Goal: Task Accomplishment & Management: Manage account settings

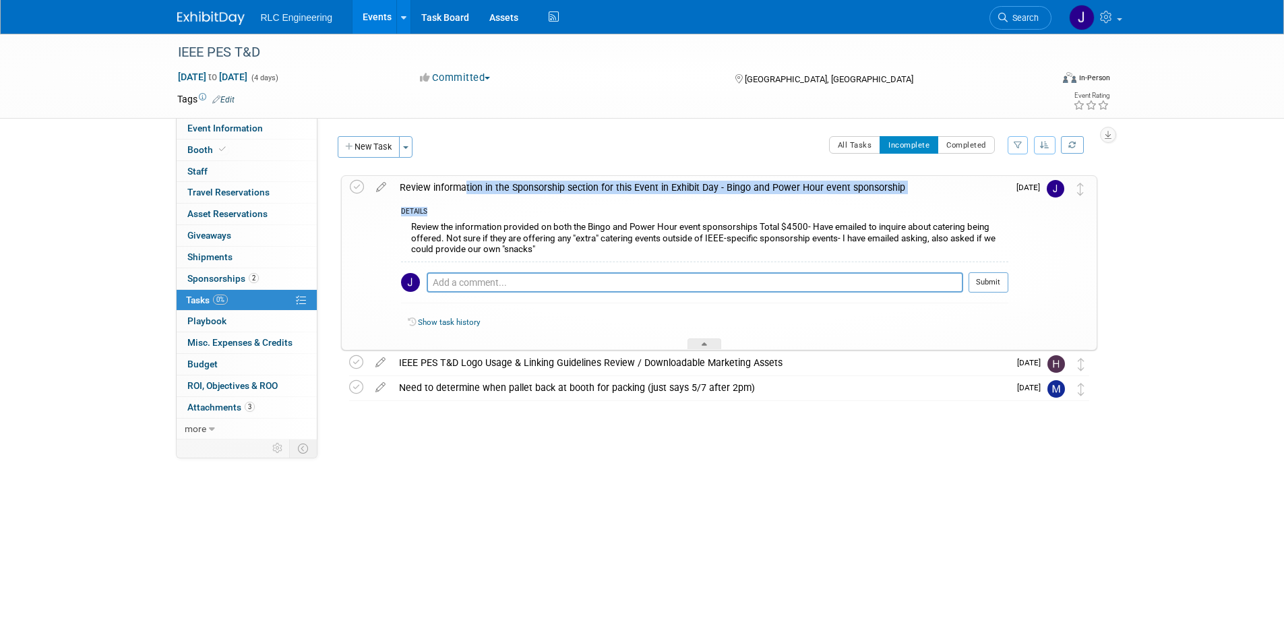
drag, startPoint x: 461, startPoint y: 190, endPoint x: 722, endPoint y: 187, distance: 260.9
click at [649, 202] on td "Review information in the Sponsorship section for this Event in Exhibit Day - B…" at bounding box center [700, 263] width 615 height 174
click at [747, 188] on div "Review information in the Sponsorship section for this Event in Exhibit Day - B…" at bounding box center [700, 187] width 615 height 23
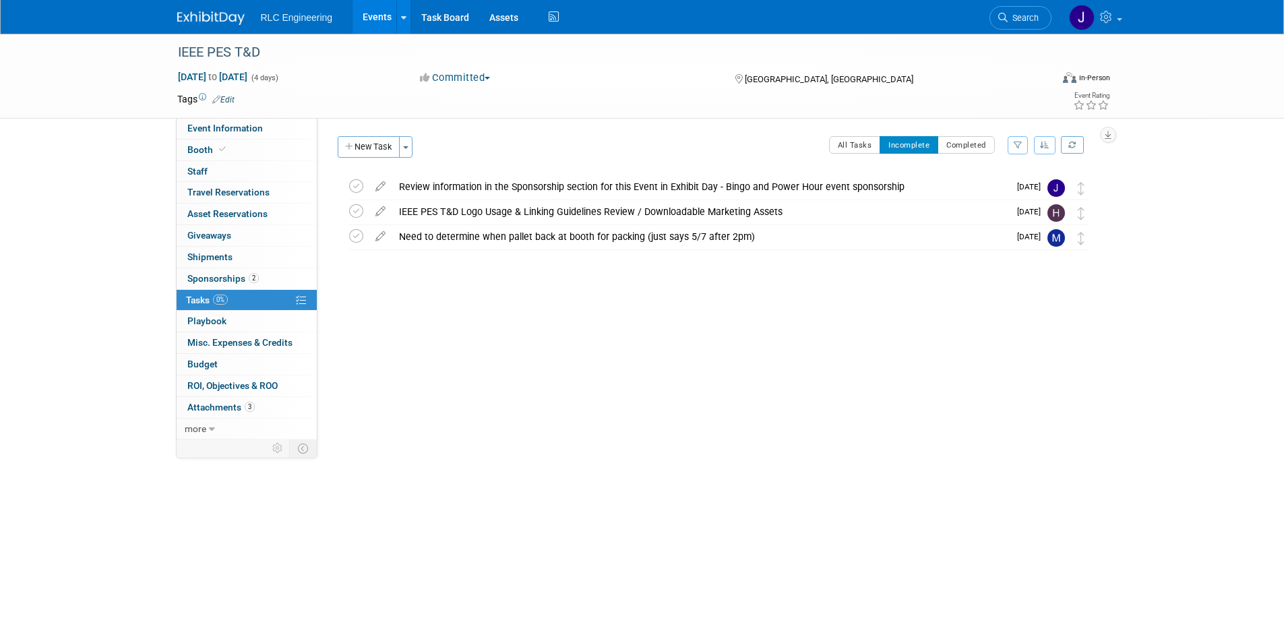
click at [747, 188] on div "Review information in the Sponsorship section for this Event in Exhibit Day - B…" at bounding box center [700, 186] width 617 height 23
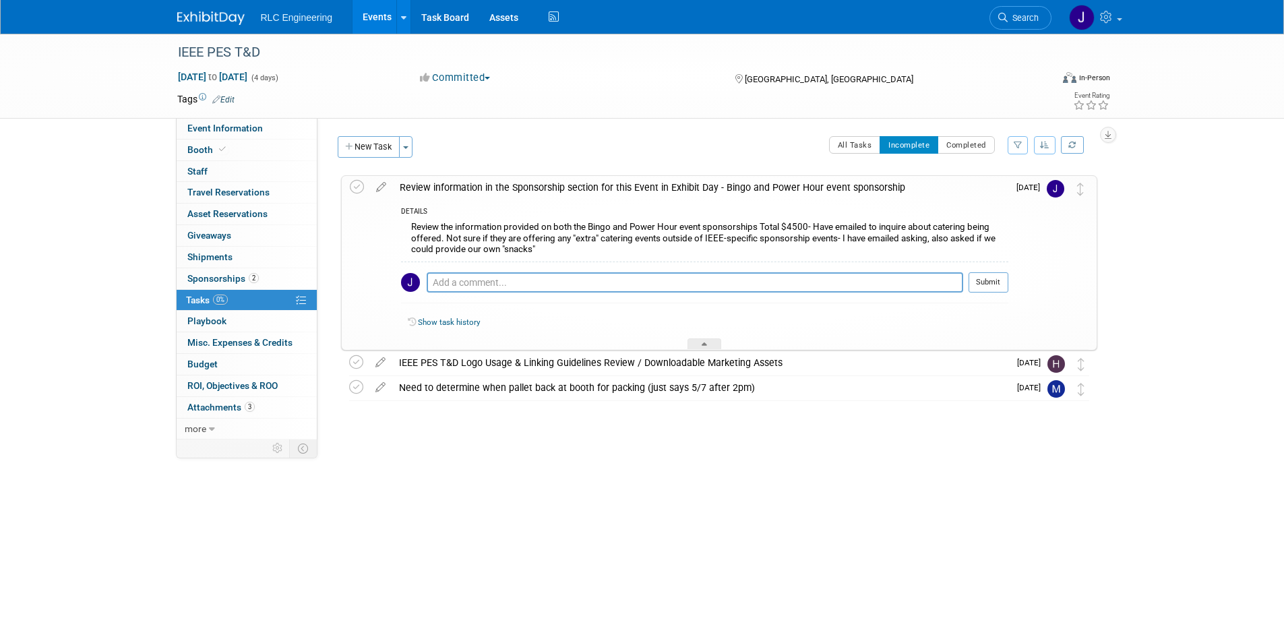
click at [545, 247] on div "Review the information provided on both the Bingo and Power Hour event sponsors…" at bounding box center [704, 239] width 607 height 42
drag, startPoint x: 583, startPoint y: 218, endPoint x: 654, endPoint y: 253, distance: 79.3
click at [654, 253] on div "Review the information provided on both the Bingo and Power Hour event sponsors…" at bounding box center [704, 239] width 607 height 42
click at [503, 276] on textarea at bounding box center [695, 282] width 537 height 20
click at [524, 288] on textarea at bounding box center [695, 282] width 537 height 20
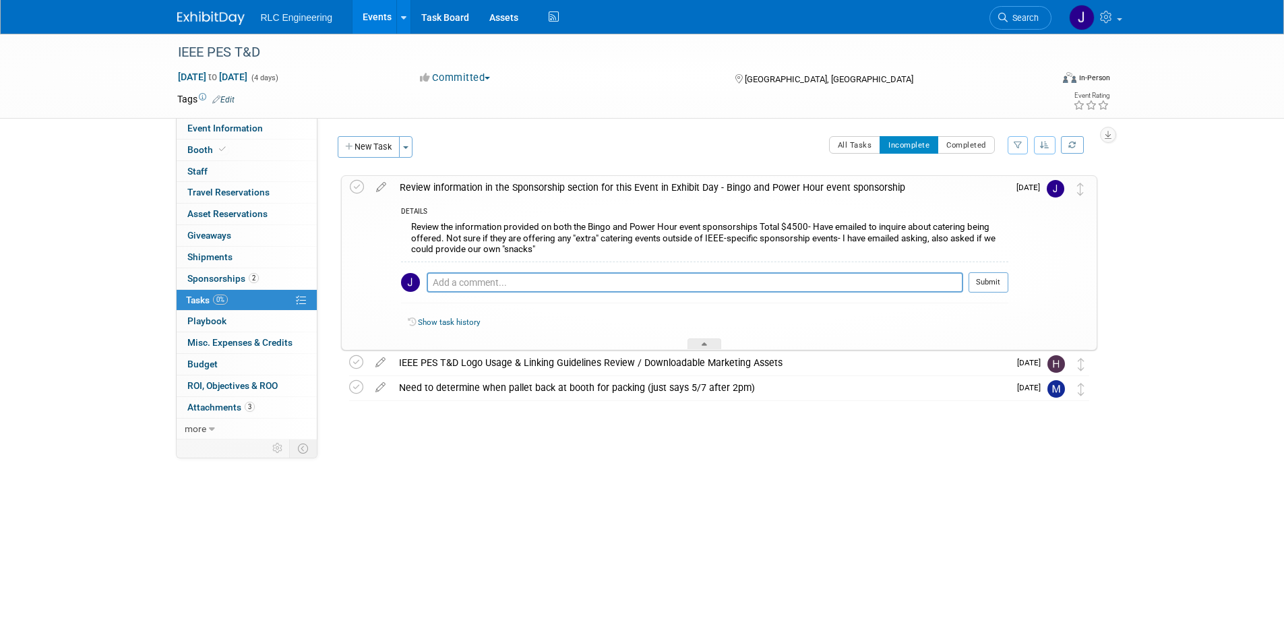
click at [807, 220] on div "Review the information provided on both the Bingo and Power Hour event sponsors…" at bounding box center [704, 239] width 607 height 42
drag, startPoint x: 798, startPoint y: 225, endPoint x: 788, endPoint y: 228, distance: 10.5
click at [797, 226] on div "Review the information provided on both the Bingo and Power Hour event sponsors…" at bounding box center [704, 239] width 607 height 42
click at [622, 276] on textarea at bounding box center [695, 282] width 537 height 20
click at [212, 280] on span "Sponsorships 2" at bounding box center [222, 278] width 71 height 11
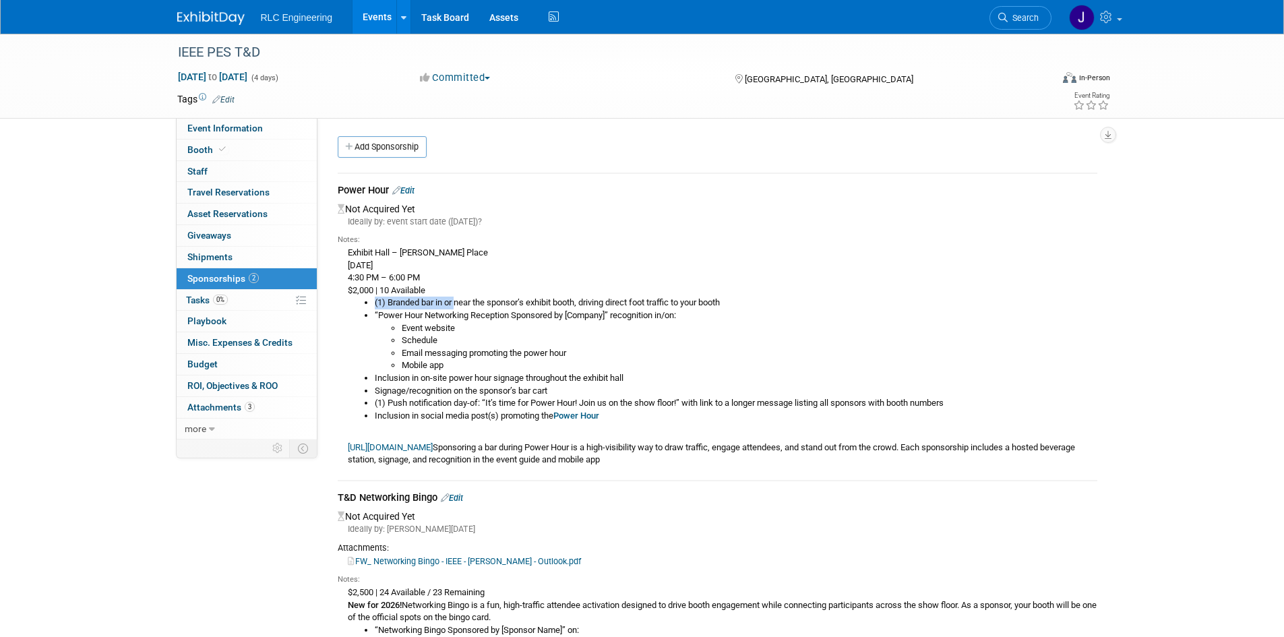
drag, startPoint x: 456, startPoint y: 301, endPoint x: 479, endPoint y: 425, distance: 126.1
click at [479, 425] on div "Exhibit Hall – McCormick Place Wednesday, 6 May 2026 4:30 PM – 6:00 PM $2,000 |…" at bounding box center [718, 355] width 760 height 221
click at [546, 326] on li "Event website" at bounding box center [750, 328] width 696 height 13
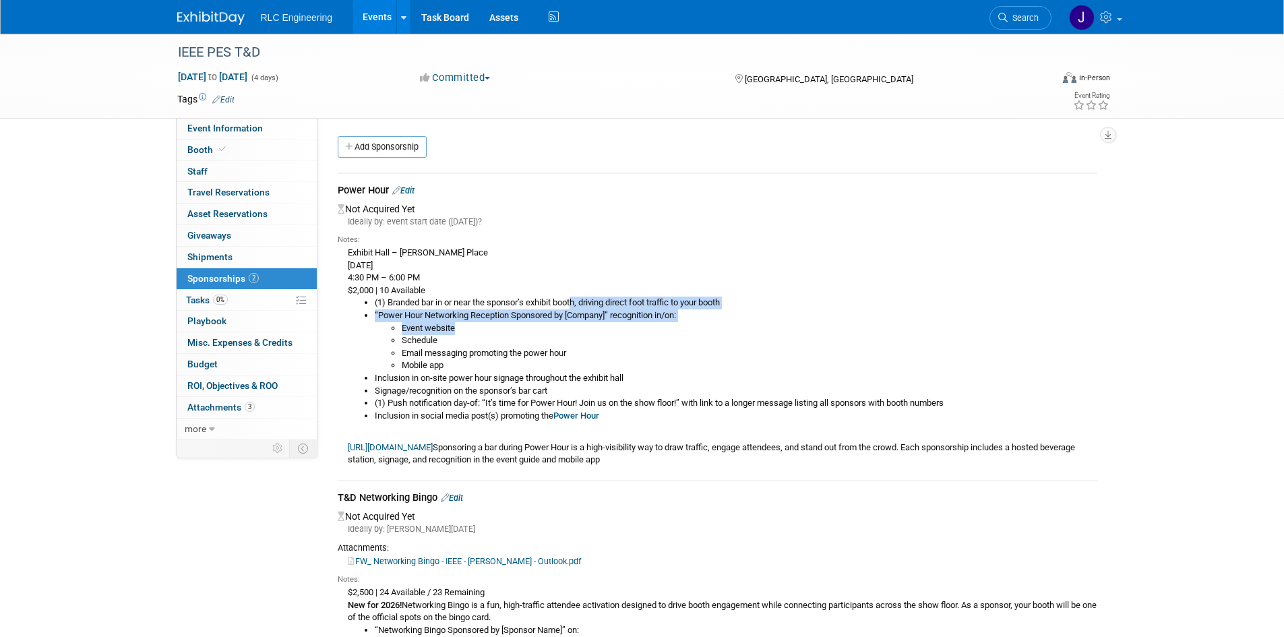
drag, startPoint x: 577, startPoint y: 301, endPoint x: 540, endPoint y: 328, distance: 45.4
click at [540, 328] on ul "(1) Branded bar in or near the sponsor’s exhibit booth, driving direct foot tra…" at bounding box center [722, 359] width 749 height 125
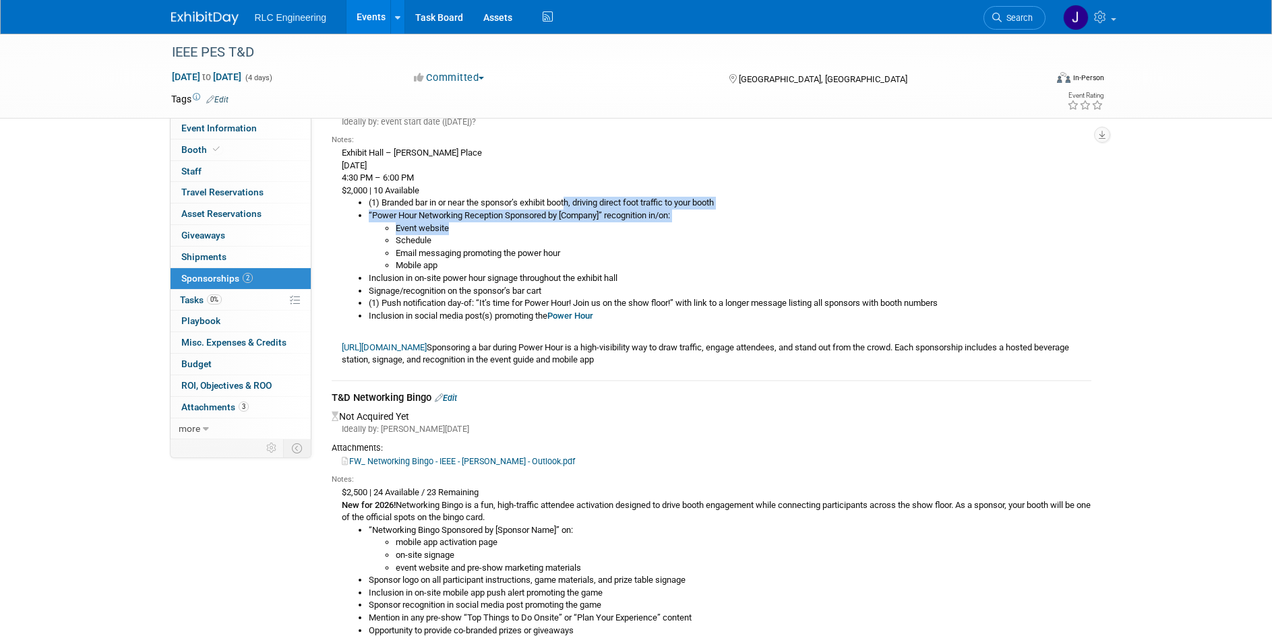
scroll to position [67, 0]
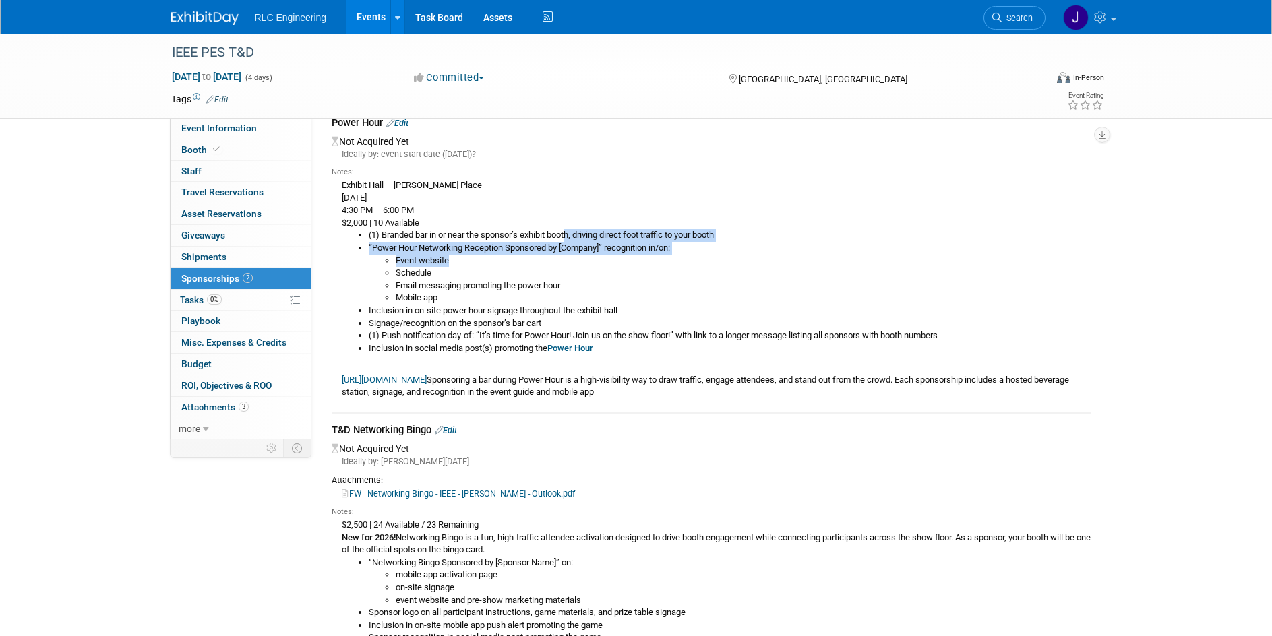
click at [485, 255] on li "Event website" at bounding box center [744, 261] width 696 height 13
drag, startPoint x: 379, startPoint y: 230, endPoint x: 714, endPoint y: 278, distance: 338.5
click at [714, 278] on ul "(1) Branded bar in or near the sponsor’s exhibit booth, driving direct foot tra…" at bounding box center [716, 291] width 749 height 125
click at [516, 233] on li "(1) Branded bar in or near the sponsor’s exhibit booth, driving direct foot tra…" at bounding box center [730, 235] width 723 height 13
drag, startPoint x: 330, startPoint y: 119, endPoint x: 384, endPoint y: 120, distance: 53.9
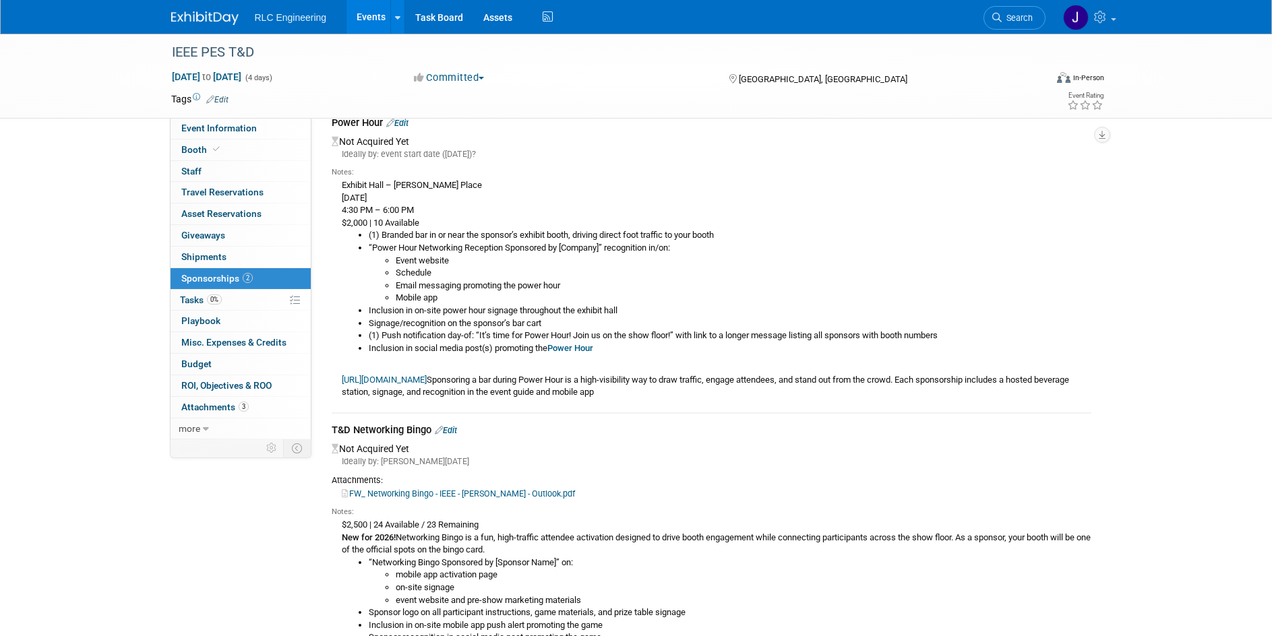
click at [384, 120] on div "Power Hour Edit Not Acquired Yet Ideally by: event start date (Mon. May 4, 2026…" at bounding box center [712, 405] width 780 height 622
copy div "Power Hour"
click at [427, 379] on link "https://ieeet-d.org/exhibit/promote-your-presence/sponsorship-opportunities/" at bounding box center [384, 380] width 85 height 10
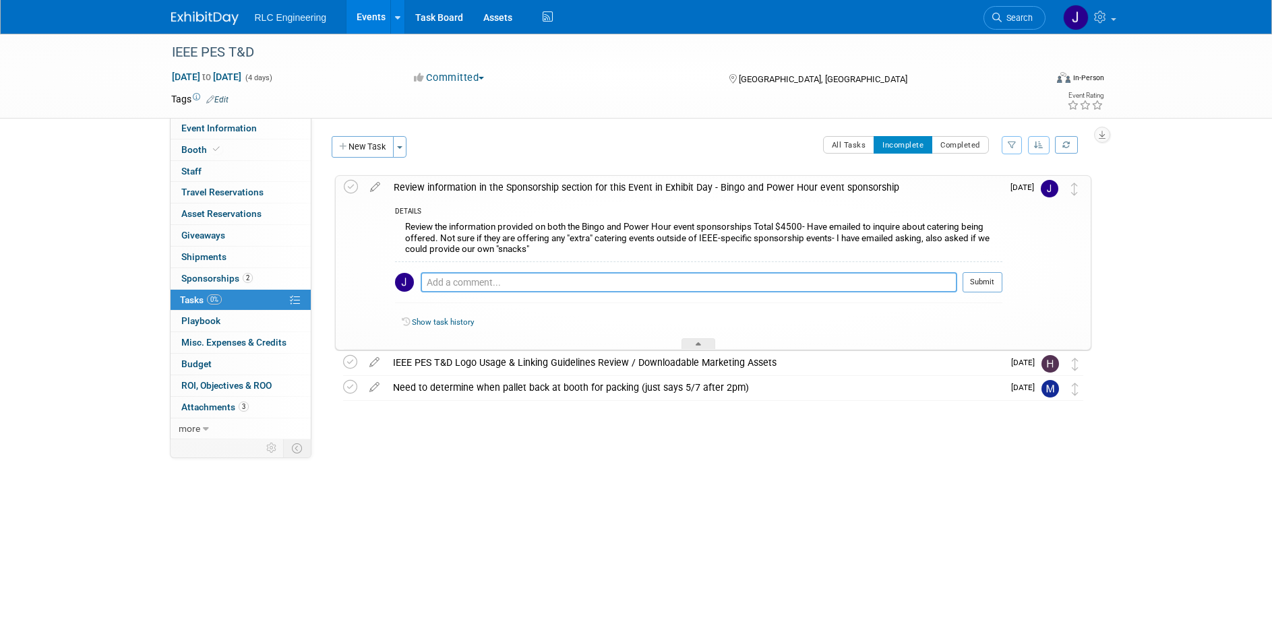
click at [528, 275] on textarea at bounding box center [689, 282] width 537 height 20
type textarea "I"
type textarea "N"
type textarea "I"
type textarea "N"
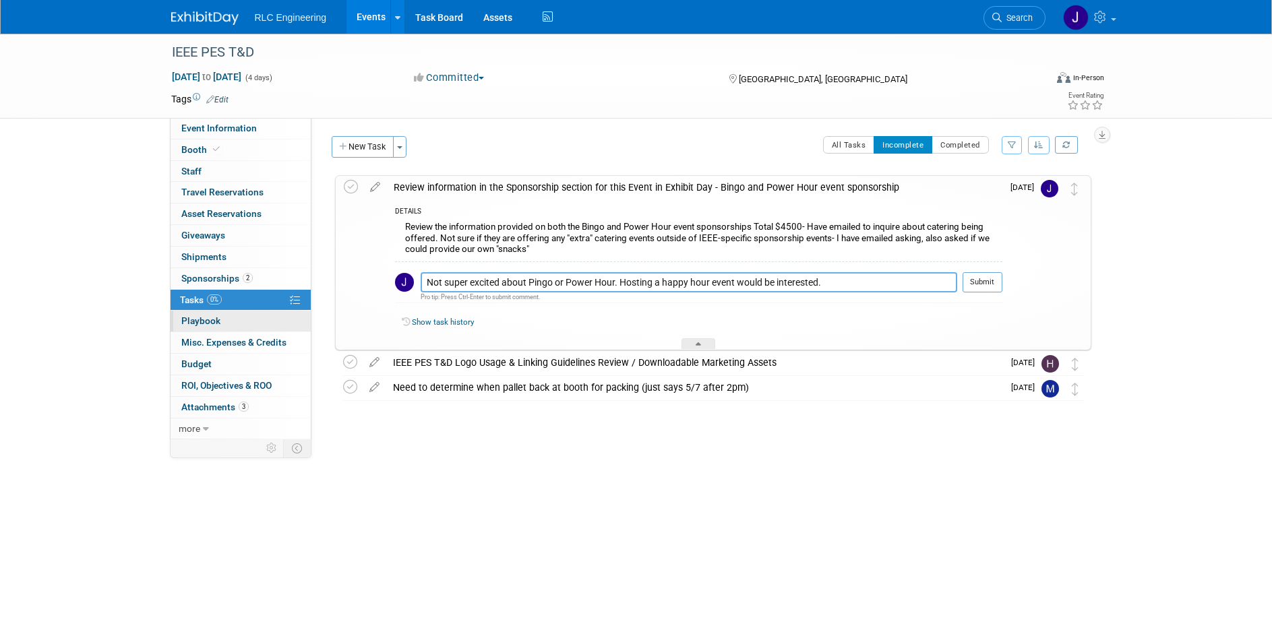
drag, startPoint x: 833, startPoint y: 282, endPoint x: 175, endPoint y: 311, distance: 659.2
click at [175, 311] on div "Event Information Event Info Booth Booth 0 Staff 0 Staff 0 Travel Reservations …" at bounding box center [636, 245] width 950 height 423
type textarea "M"
type textarea "B"
click at [544, 273] on textarea "Not interested in Bingo" at bounding box center [689, 282] width 537 height 20
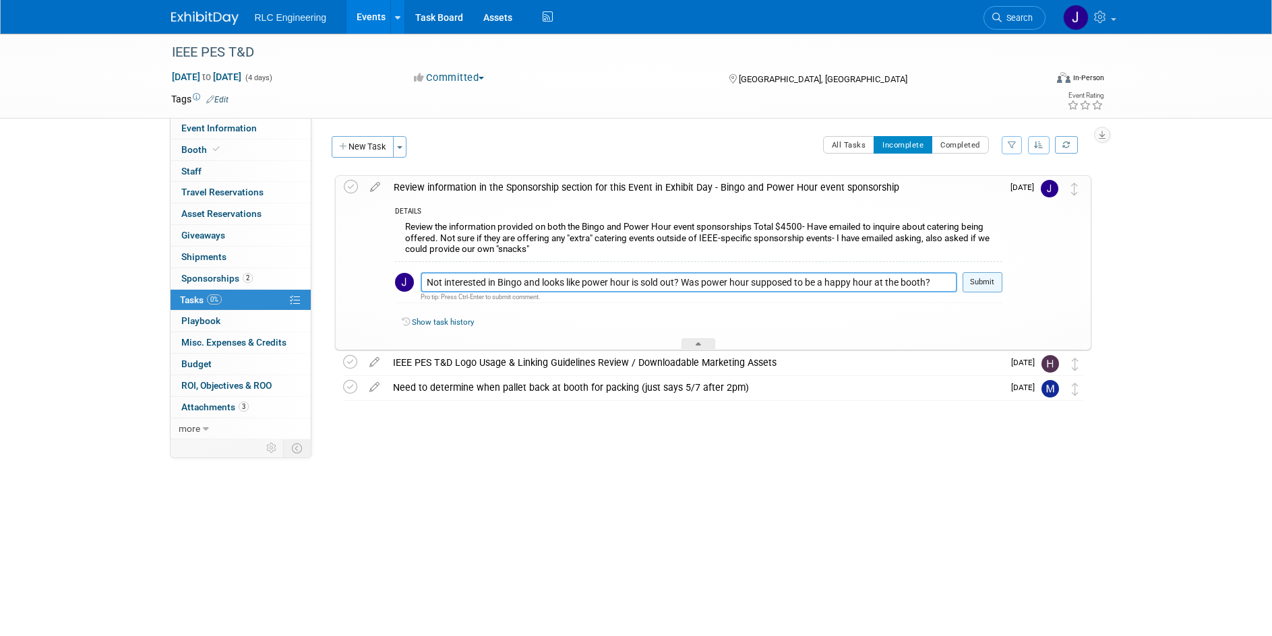
type textarea "Not interested in Bingo and looks like power hour is sold out? Was power hour s…"
click at [1000, 278] on button "Submit" at bounding box center [982, 282] width 40 height 20
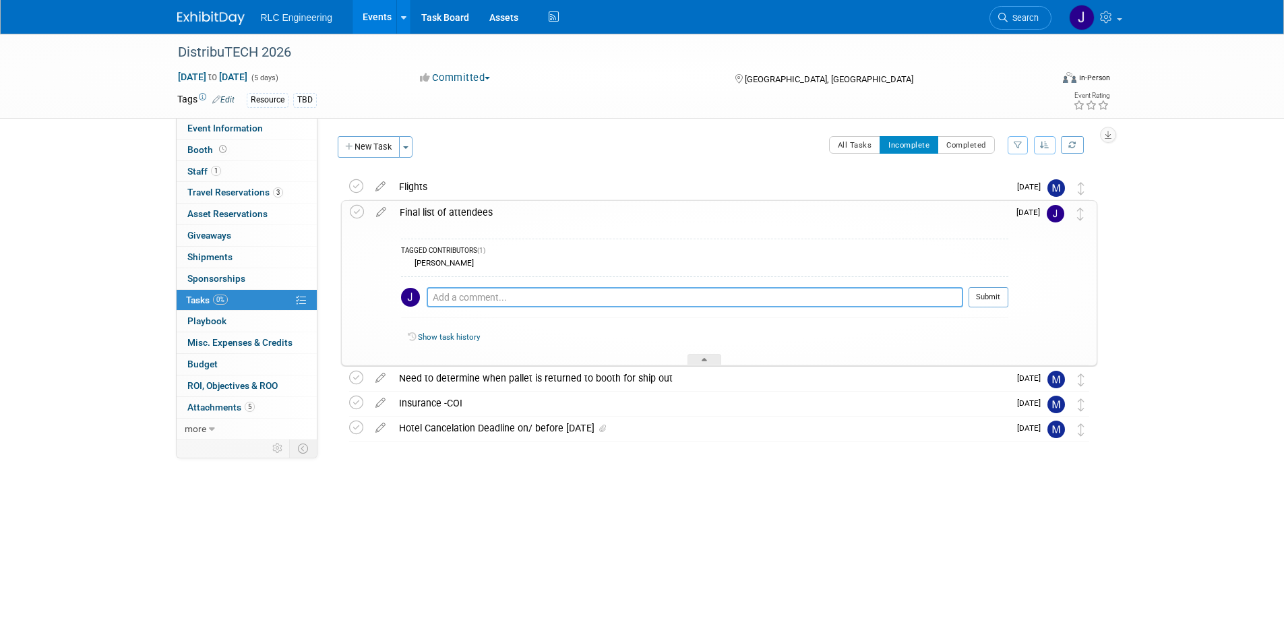
click at [510, 299] on textarea at bounding box center [695, 297] width 537 height 20
type textarea "TBD - Group Channel started to confirm availability"
click at [1008, 297] on button "Submit" at bounding box center [989, 297] width 40 height 20
